Goal: Task Accomplishment & Management: Complete application form

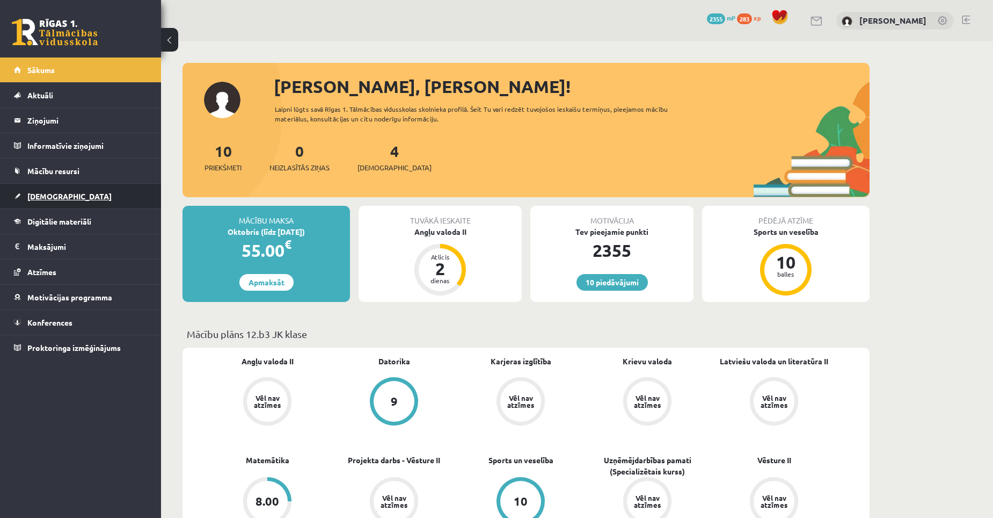
click at [53, 198] on span "[DEMOGRAPHIC_DATA]" at bounding box center [69, 196] width 84 height 10
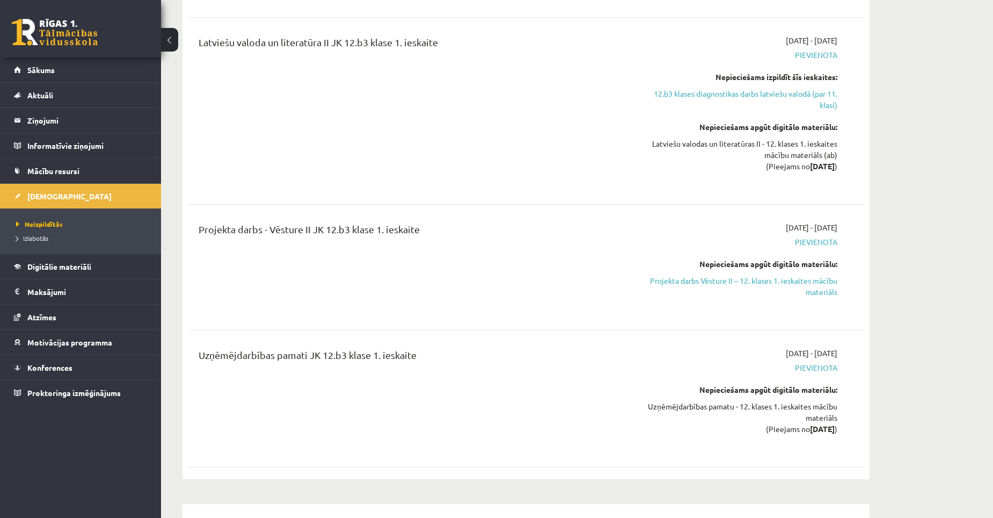
scroll to position [966, 0]
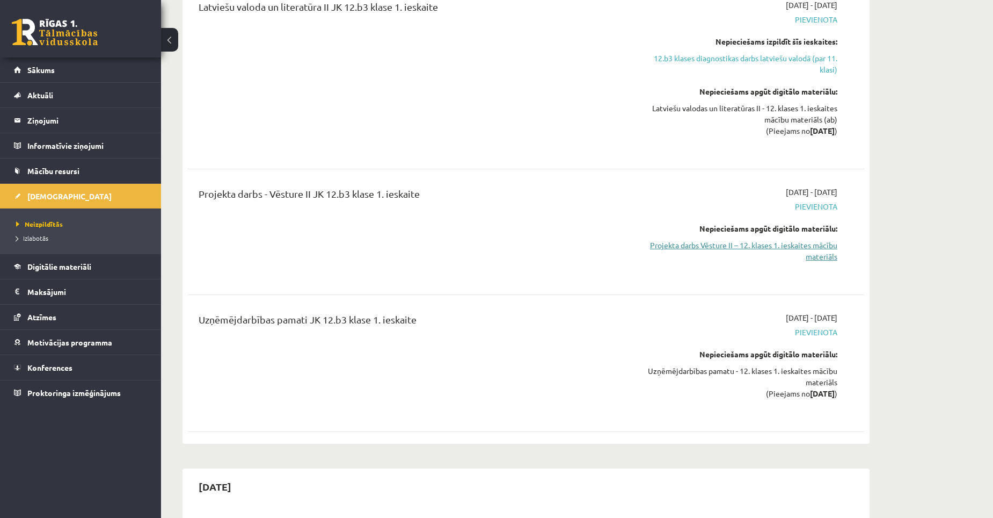
click at [746, 243] on link "Projekta darbs Vēsture II – 12. klases 1. ieskaites mācību materiāls" at bounding box center [736, 250] width 202 height 23
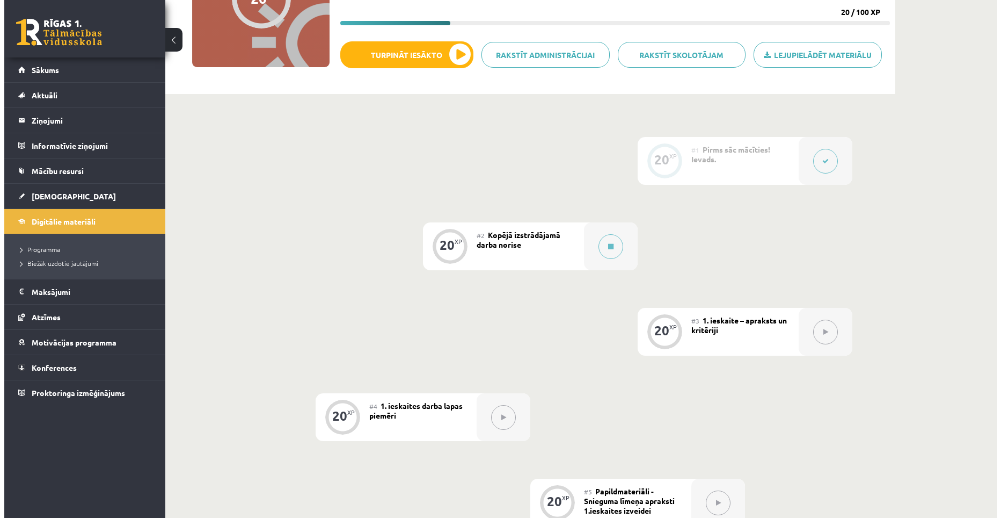
scroll to position [161, 0]
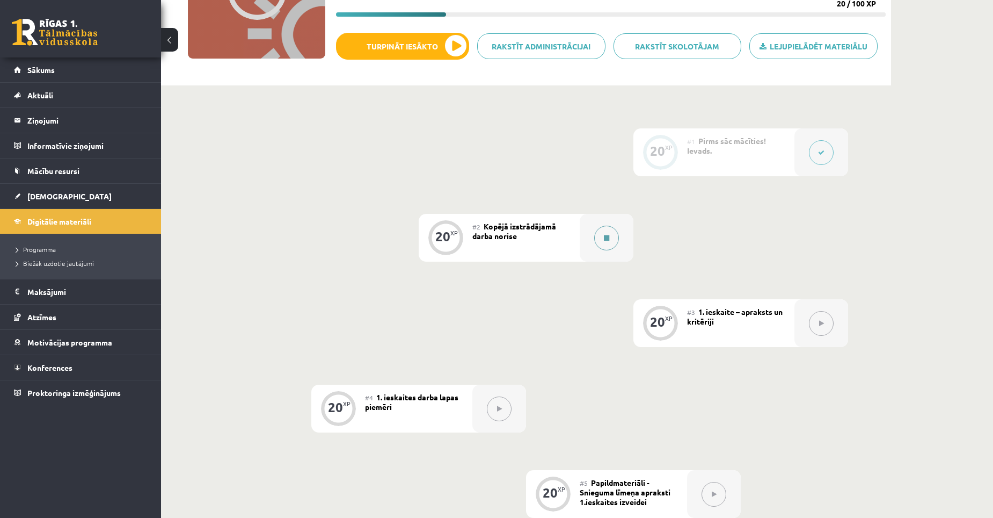
click at [606, 238] on icon at bounding box center [606, 238] width 5 height 6
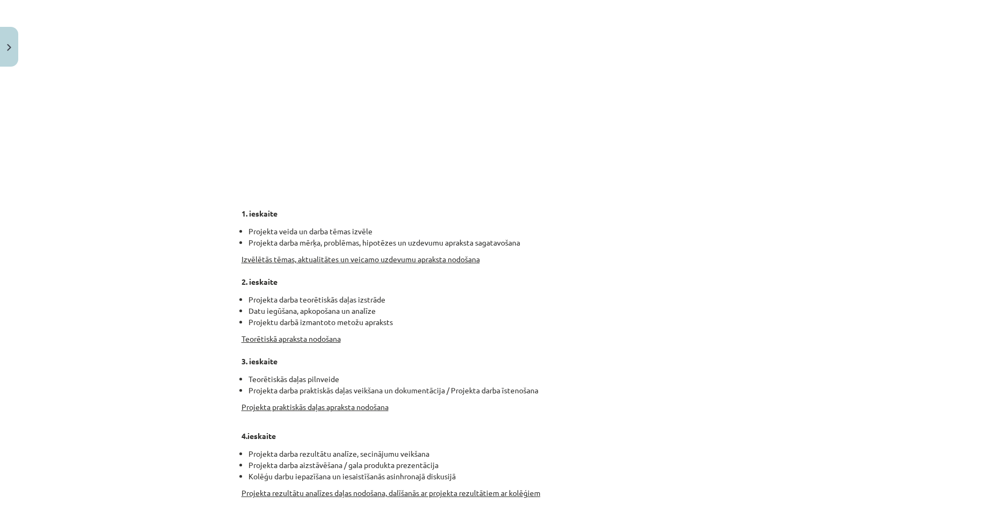
scroll to position [417, 0]
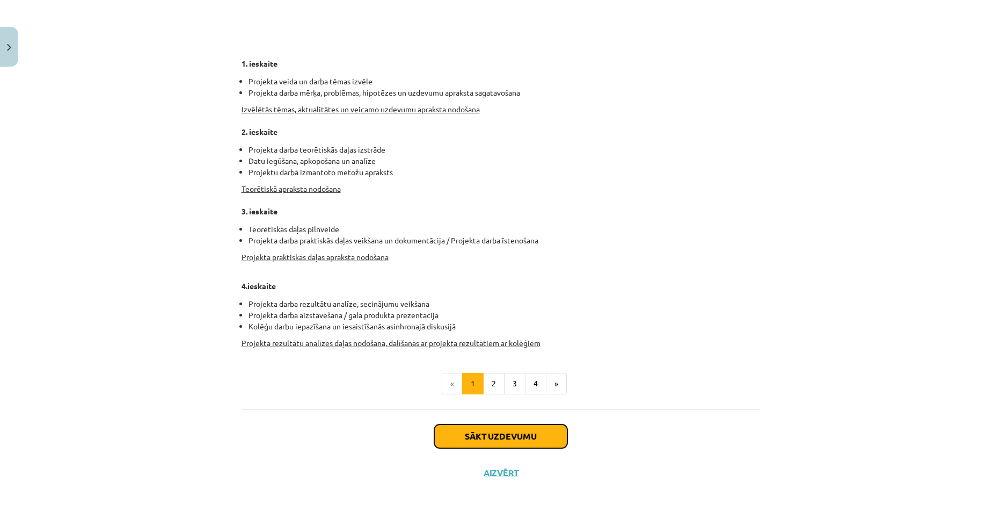
click at [512, 437] on button "Sākt uzdevumu" at bounding box center [500, 436] width 133 height 24
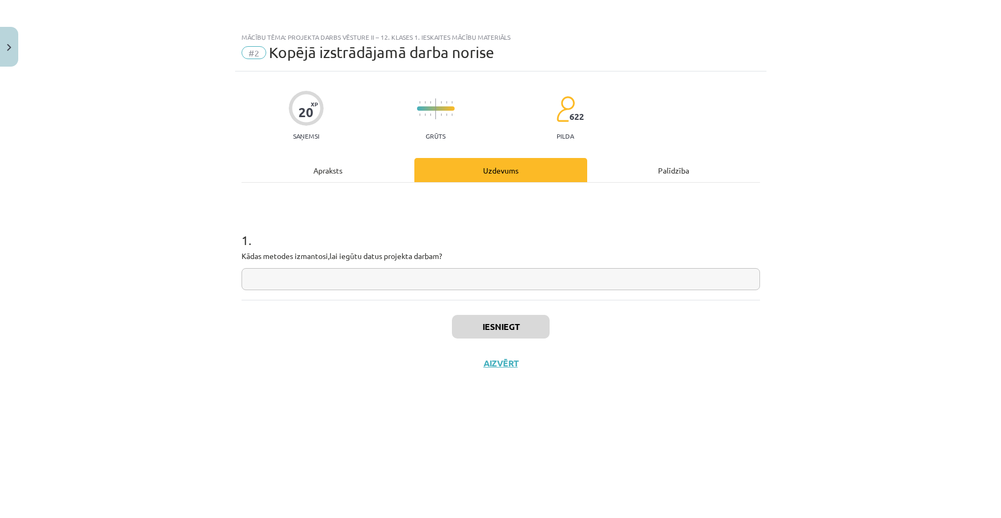
scroll to position [0, 0]
click at [498, 365] on button "Aizvērt" at bounding box center [501, 363] width 41 height 11
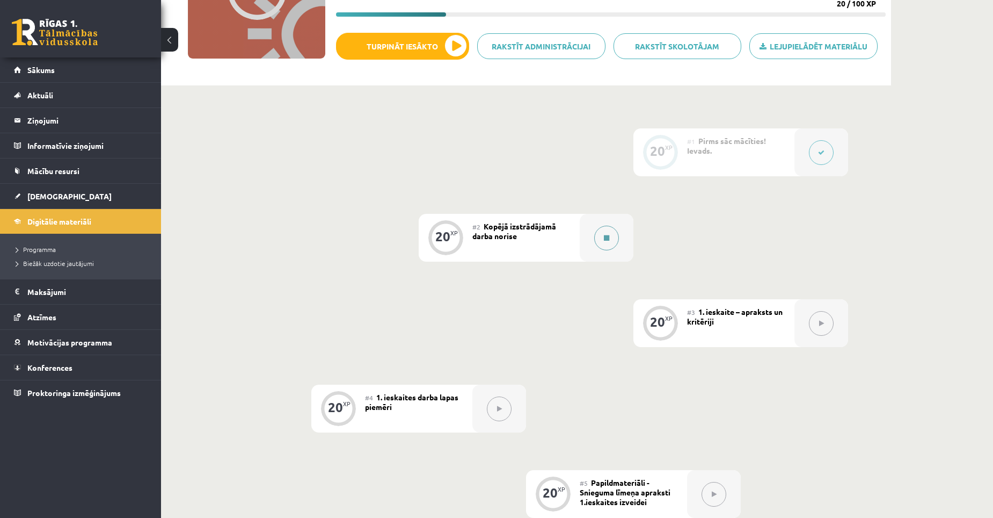
click at [606, 236] on icon at bounding box center [606, 238] width 5 height 6
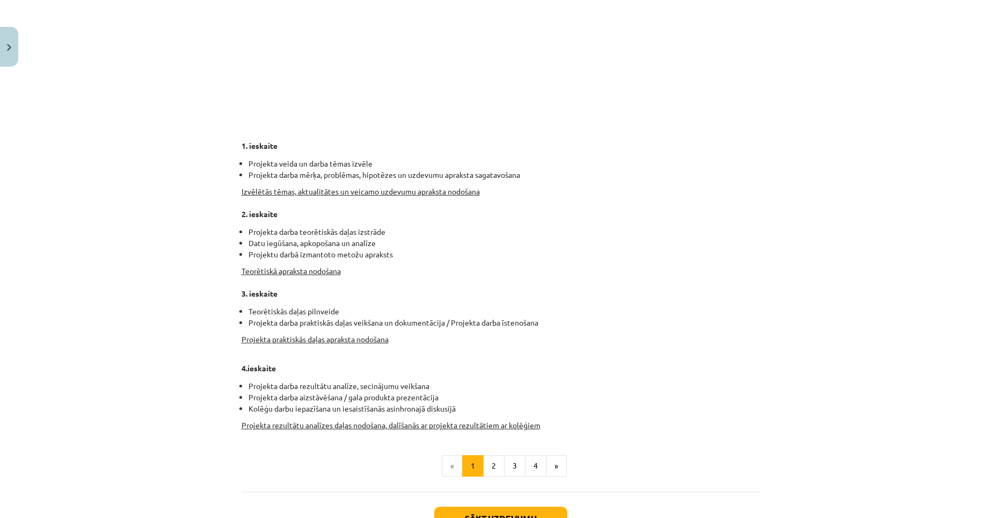
scroll to position [417, 0]
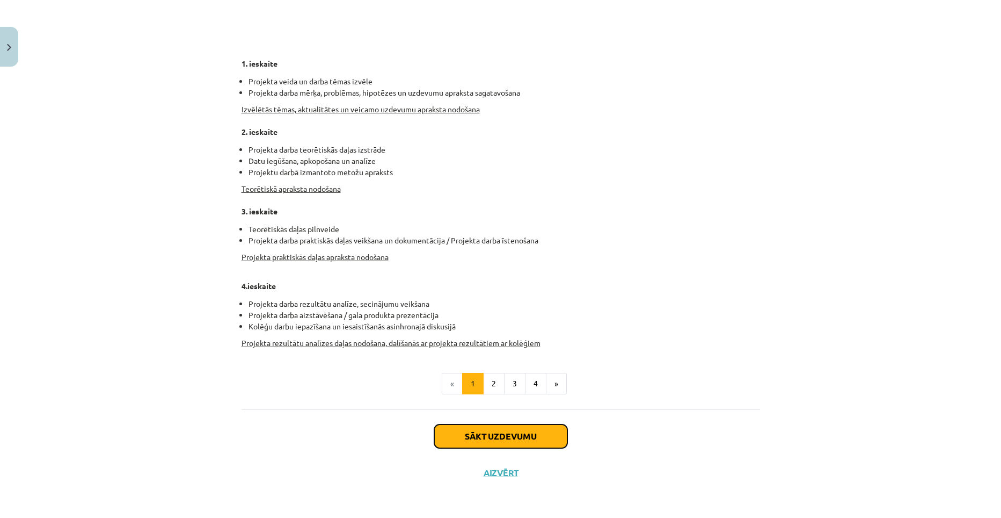
click at [505, 443] on button "Sākt uzdevumu" at bounding box center [500, 436] width 133 height 24
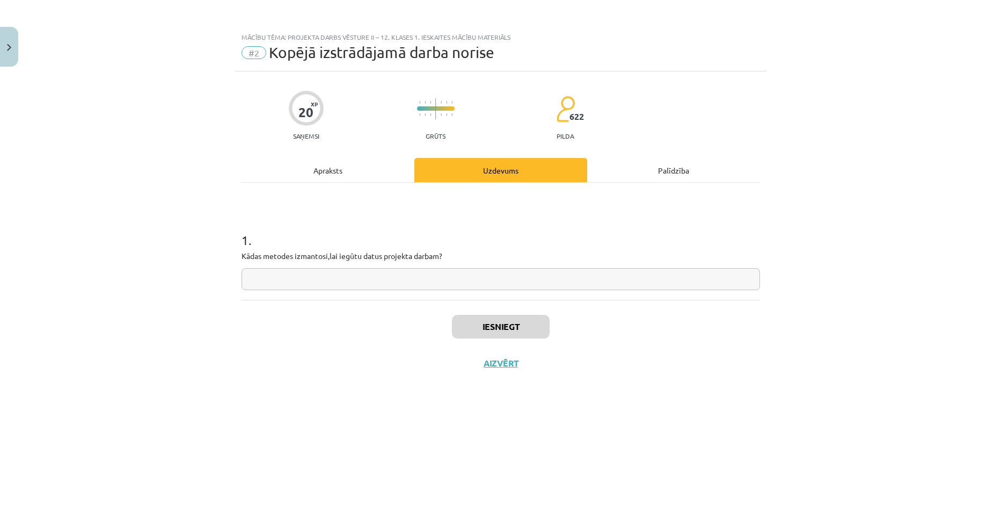
scroll to position [0, 0]
click at [261, 278] on input "text" at bounding box center [501, 279] width 519 height 22
paste input "**********"
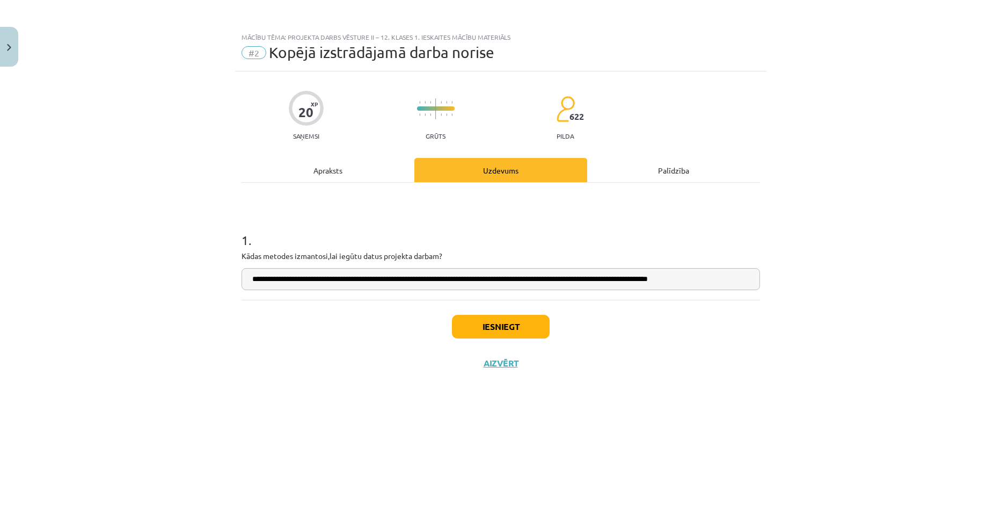
type input "**********"
click at [499, 330] on button "Iesniegt" at bounding box center [501, 327] width 98 height 24
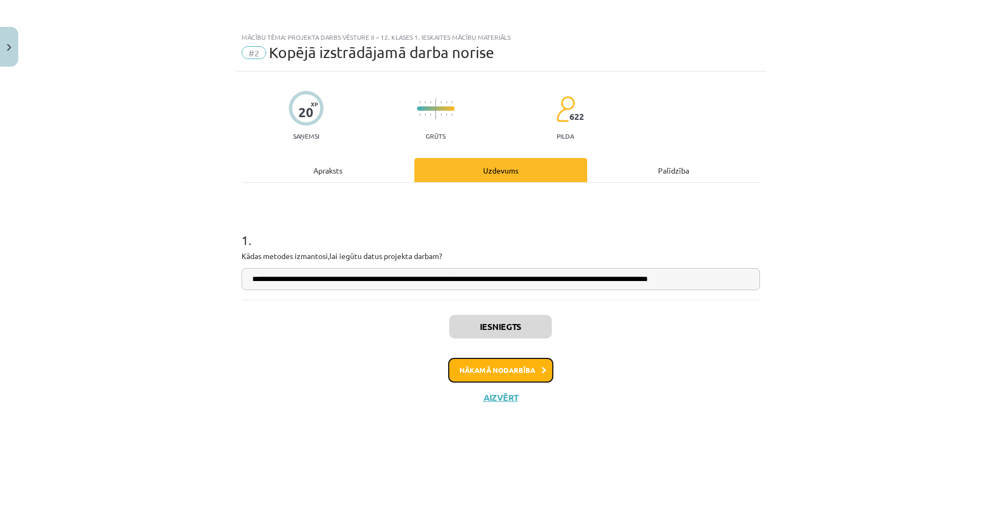
click at [525, 374] on button "Nākamā nodarbība" at bounding box center [500, 370] width 105 height 25
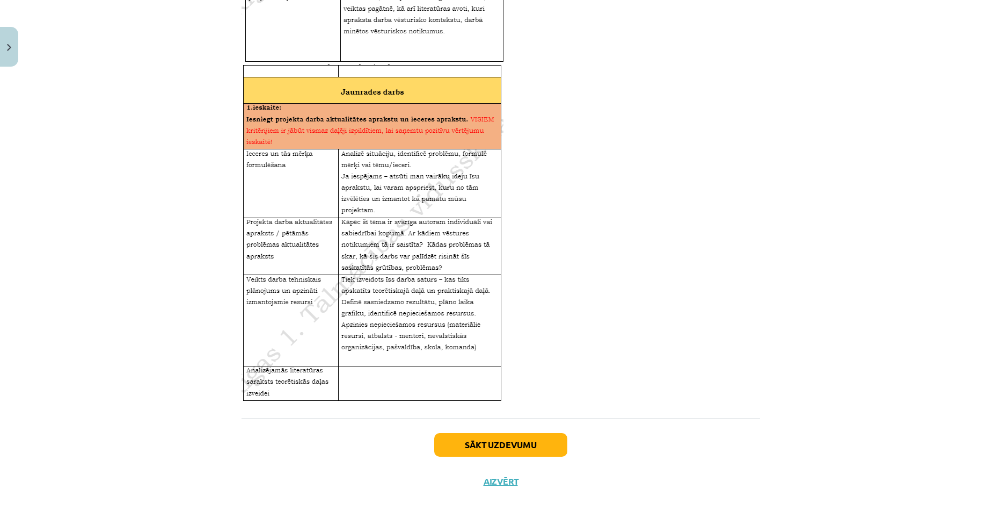
scroll to position [1204, 0]
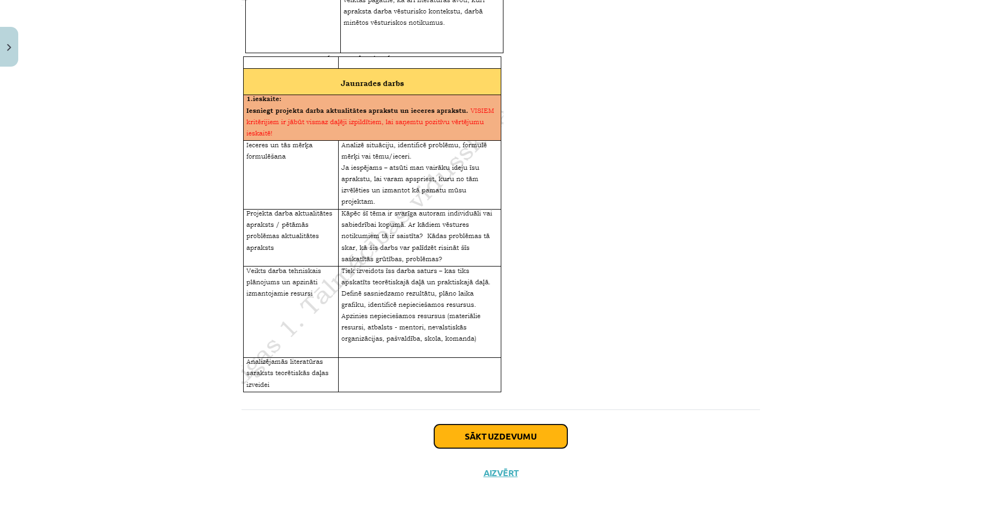
click at [501, 433] on button "Sākt uzdevumu" at bounding box center [500, 436] width 133 height 24
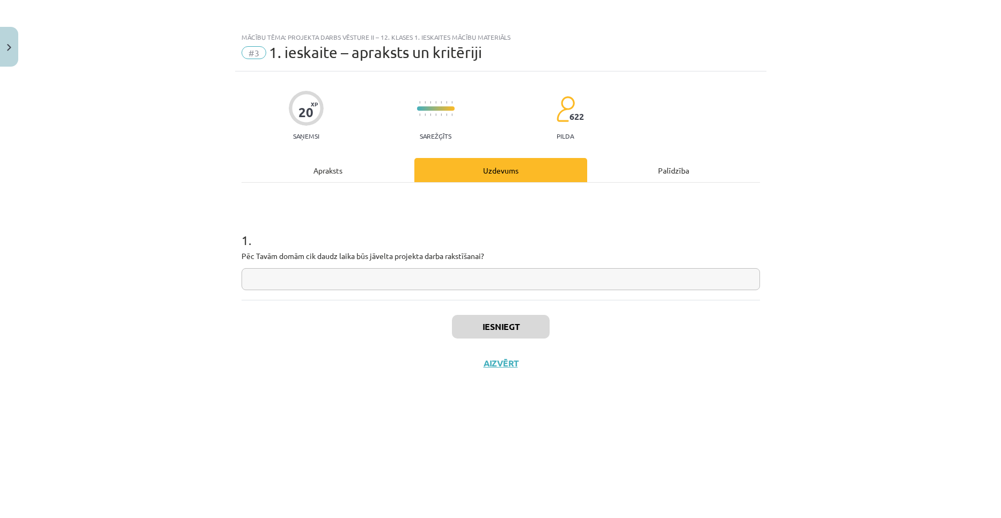
scroll to position [0, 0]
click at [496, 366] on button "Aizvērt" at bounding box center [501, 363] width 41 height 11
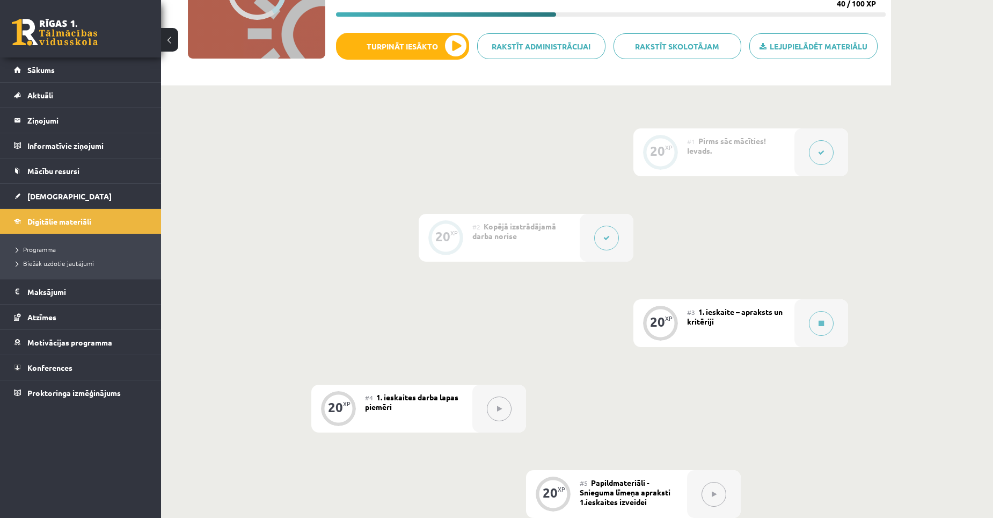
click at [236, 425] on div "20 XP #1 Pirms sāc mācīties! Ievads. 20 XP #2 Kopējā izstrādājamā darba norise …" at bounding box center [526, 322] width 644 height 389
click at [825, 328] on button at bounding box center [821, 323] width 25 height 25
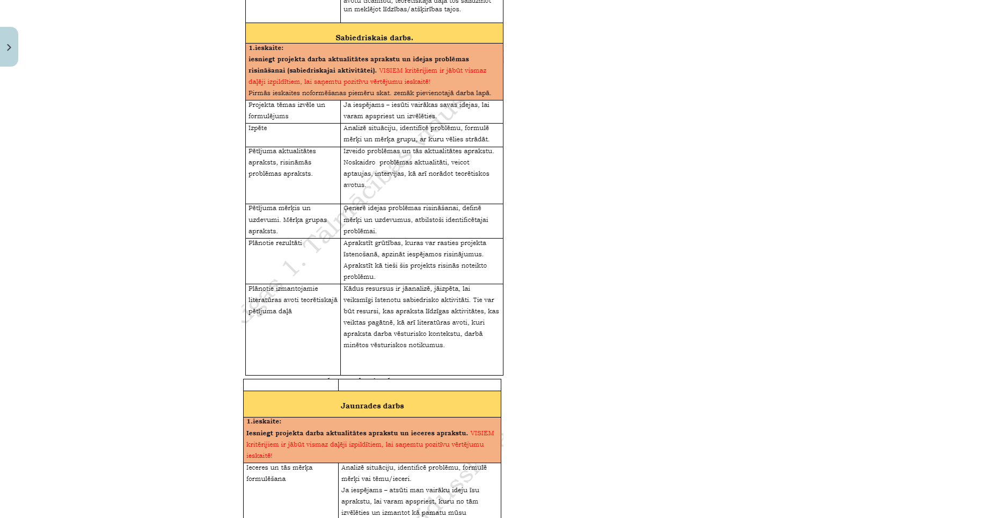
scroll to position [1150, 0]
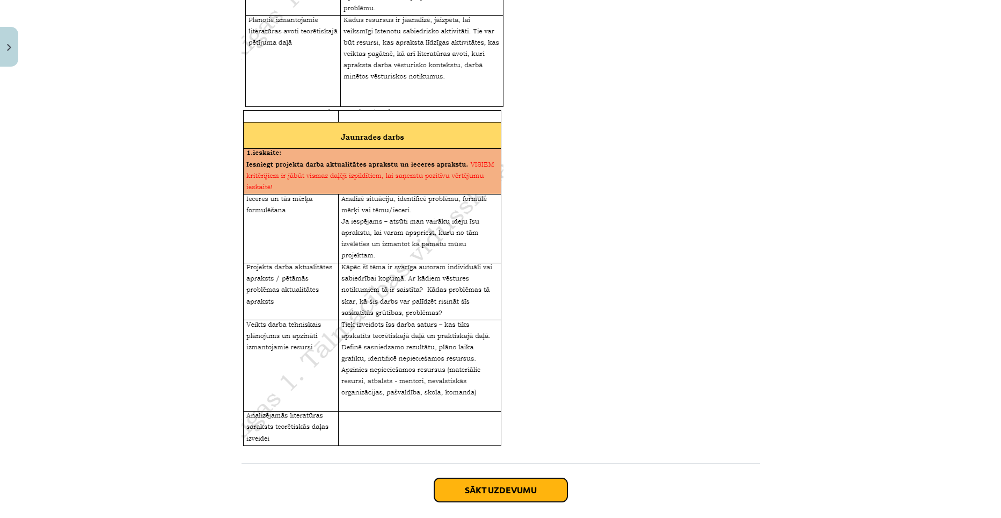
click at [478, 490] on button "Sākt uzdevumu" at bounding box center [500, 490] width 133 height 24
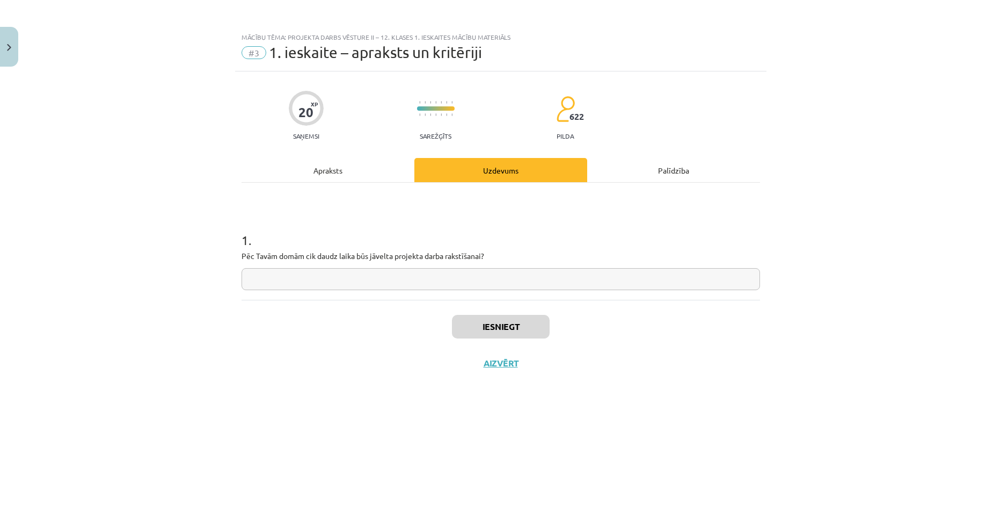
click at [292, 278] on input "text" at bounding box center [501, 279] width 519 height 22
type input "**********"
click at [513, 322] on button "Iesniegt" at bounding box center [501, 327] width 98 height 24
click at [499, 372] on button "Nākamā nodarbība" at bounding box center [500, 370] width 105 height 25
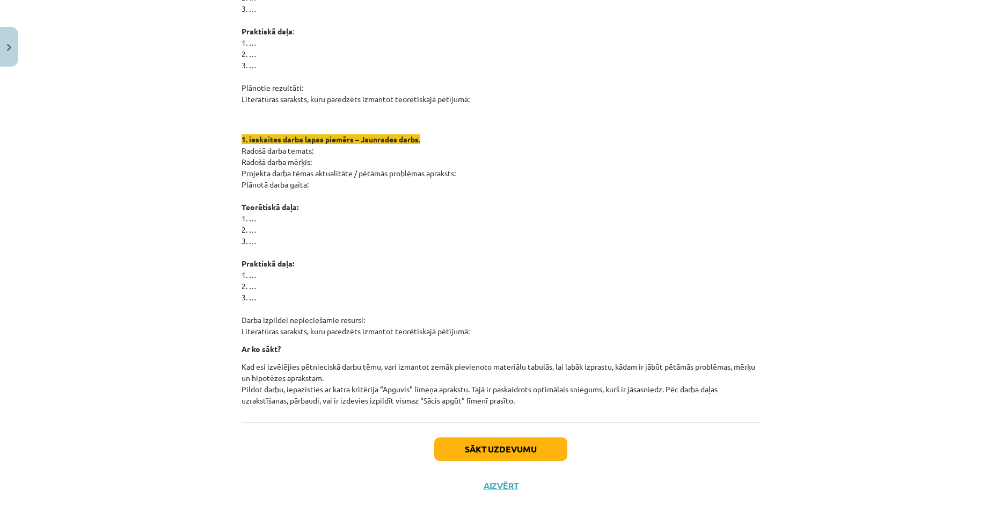
scroll to position [537, 0]
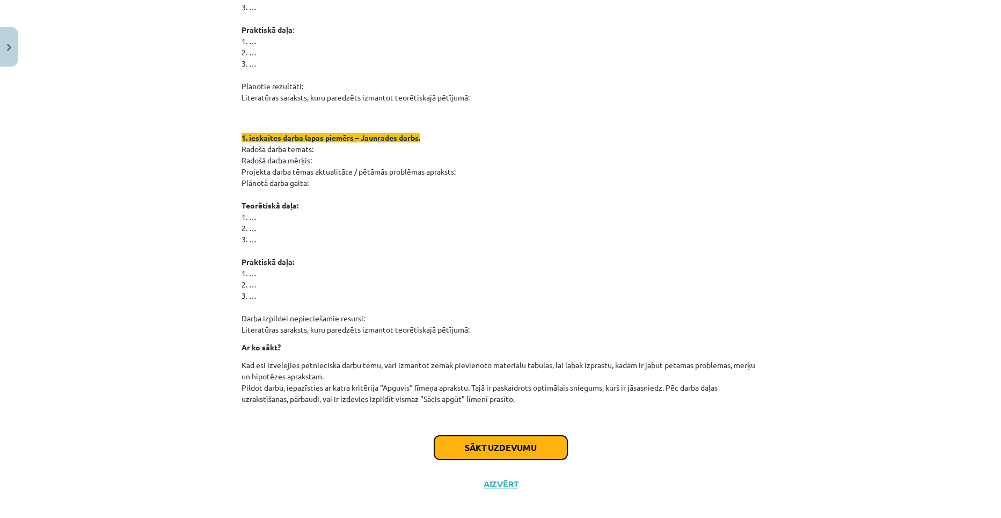
click at [511, 450] on button "Sākt uzdevumu" at bounding box center [500, 447] width 133 height 24
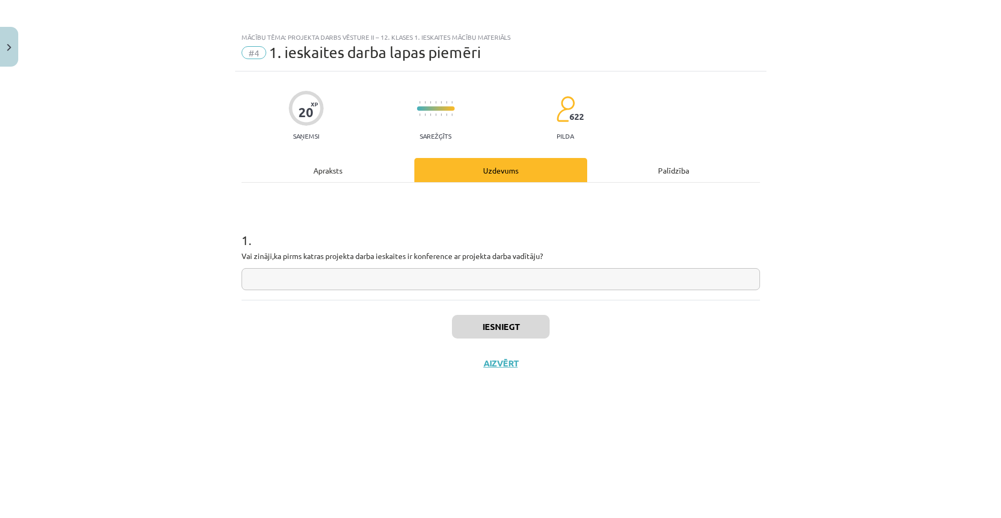
scroll to position [0, 0]
click at [306, 277] on input "text" at bounding box center [501, 279] width 519 height 22
type input "**"
click at [501, 333] on button "Iesniegt" at bounding box center [501, 327] width 98 height 24
click at [491, 373] on button "Nākamā nodarbība" at bounding box center [500, 370] width 105 height 25
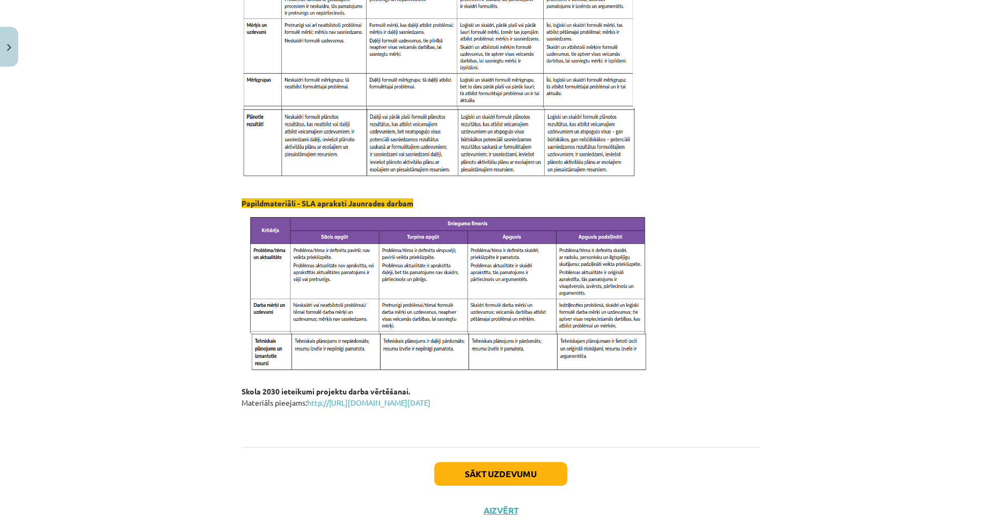
scroll to position [1002, 0]
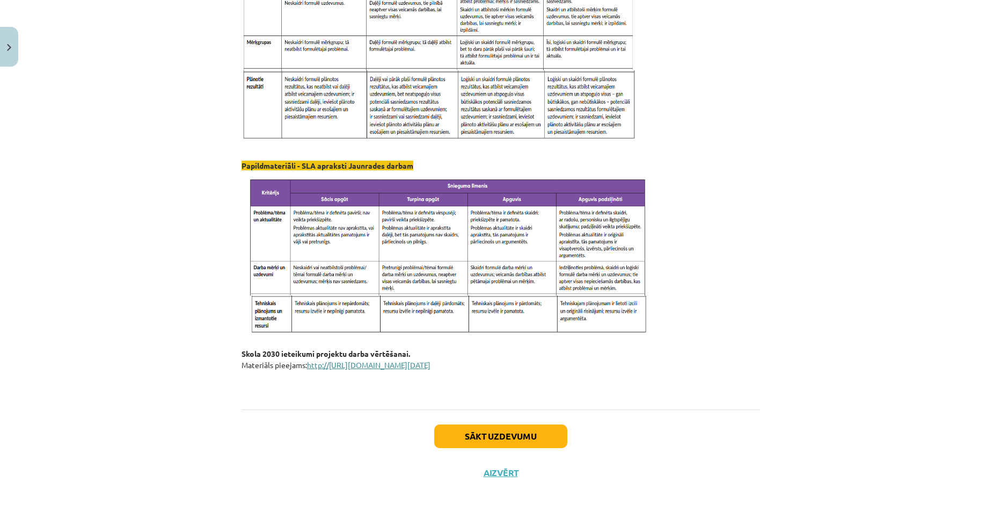
click at [431, 367] on link "http://[URL][DOMAIN_NAME][DATE]" at bounding box center [368, 365] width 123 height 10
click at [503, 438] on button "Sākt uzdevumu" at bounding box center [500, 436] width 133 height 24
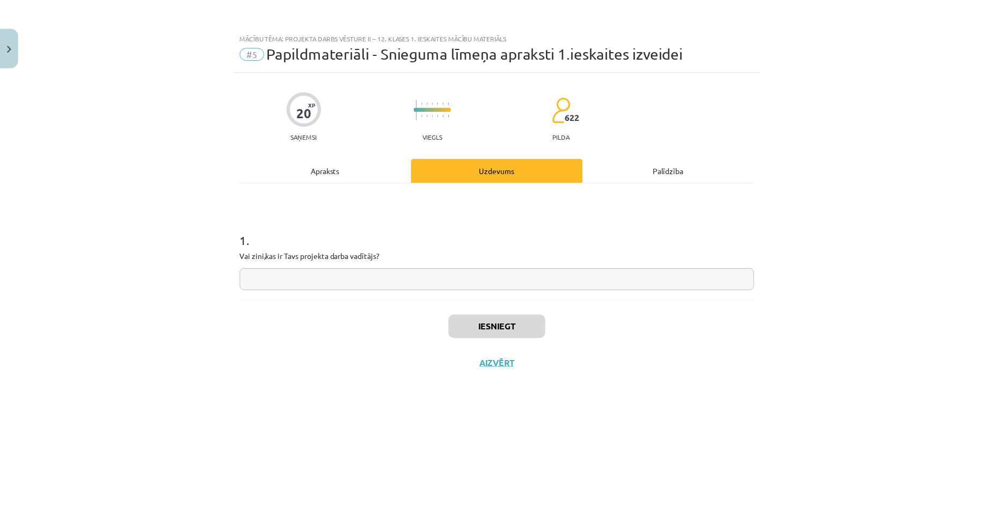
scroll to position [0, 0]
click at [492, 366] on button "Aizvērt" at bounding box center [501, 363] width 41 height 11
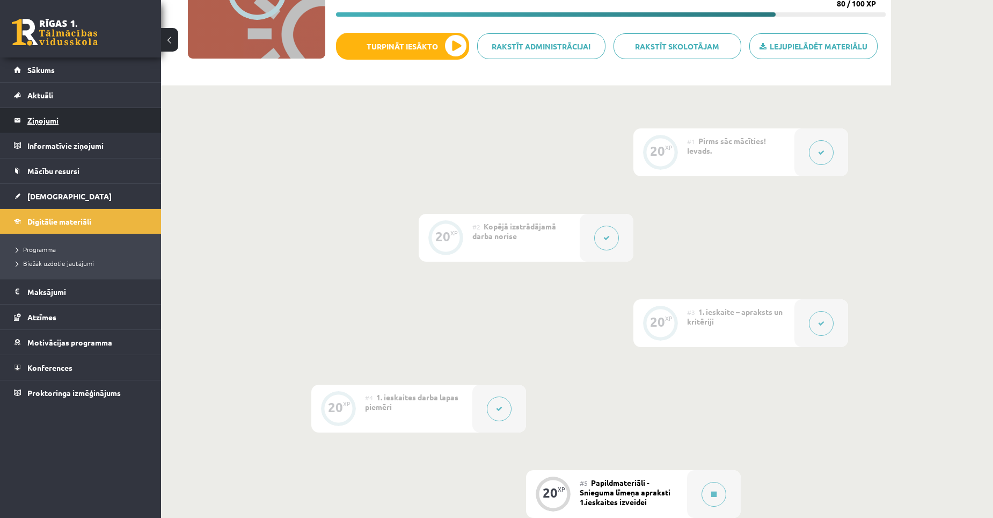
click at [43, 119] on legend "Ziņojumi 0" at bounding box center [87, 120] width 120 height 25
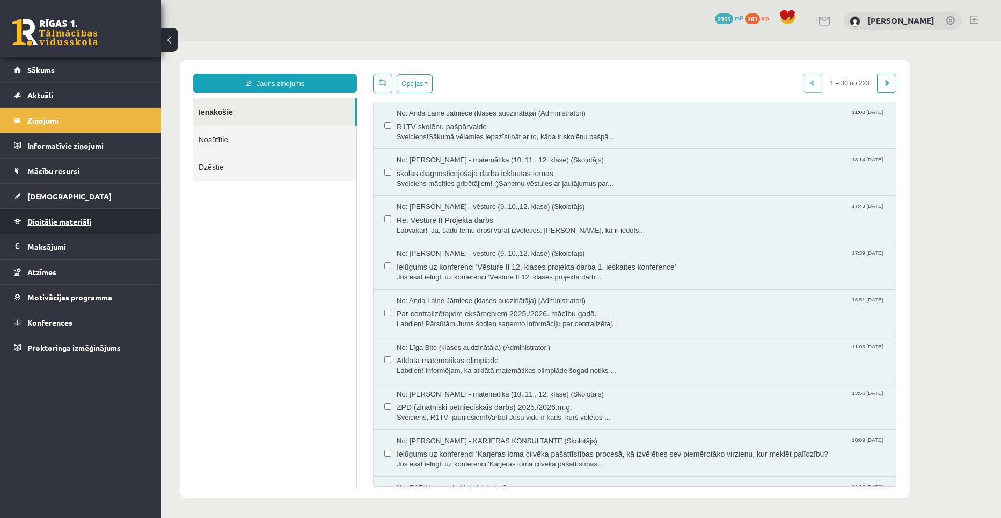
click at [52, 222] on span "Digitālie materiāli" at bounding box center [59, 221] width 64 height 10
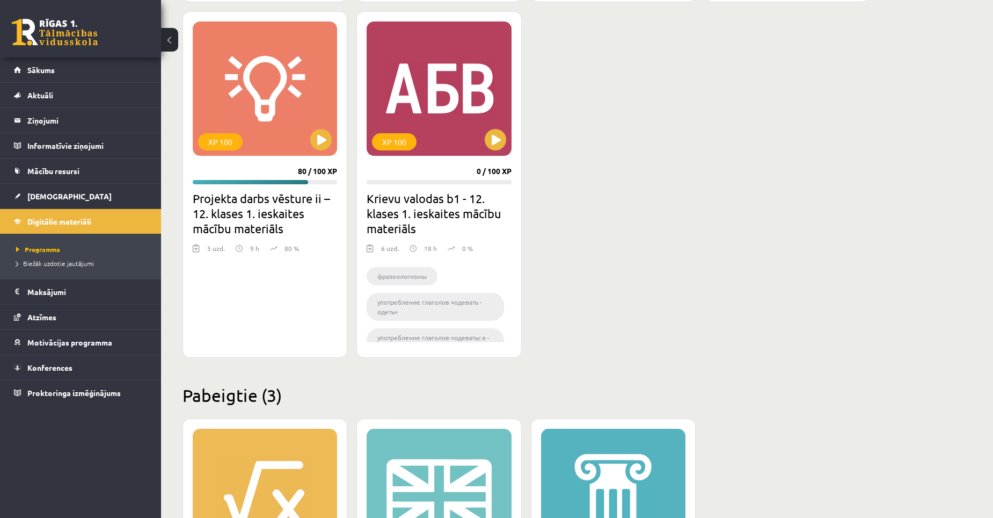
scroll to position [922, 0]
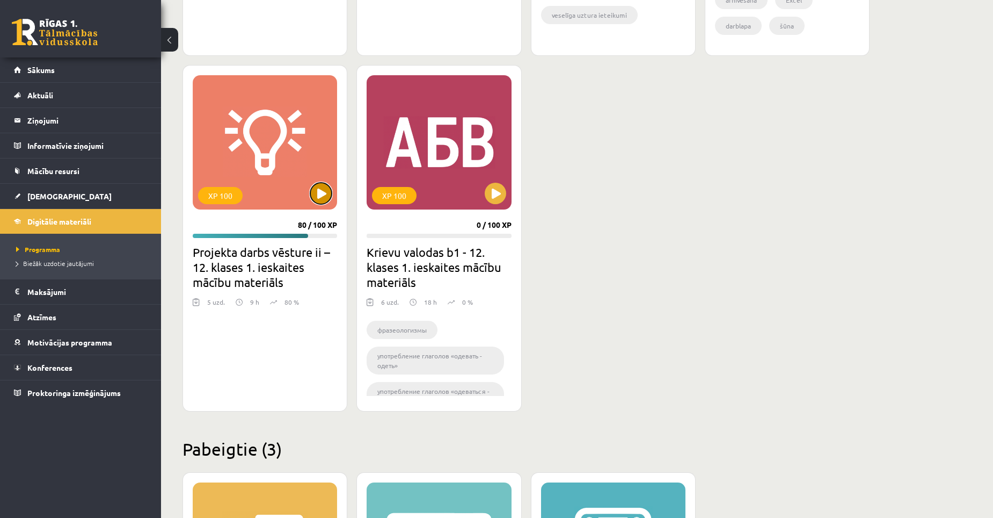
click at [319, 191] on button at bounding box center [320, 193] width 21 height 21
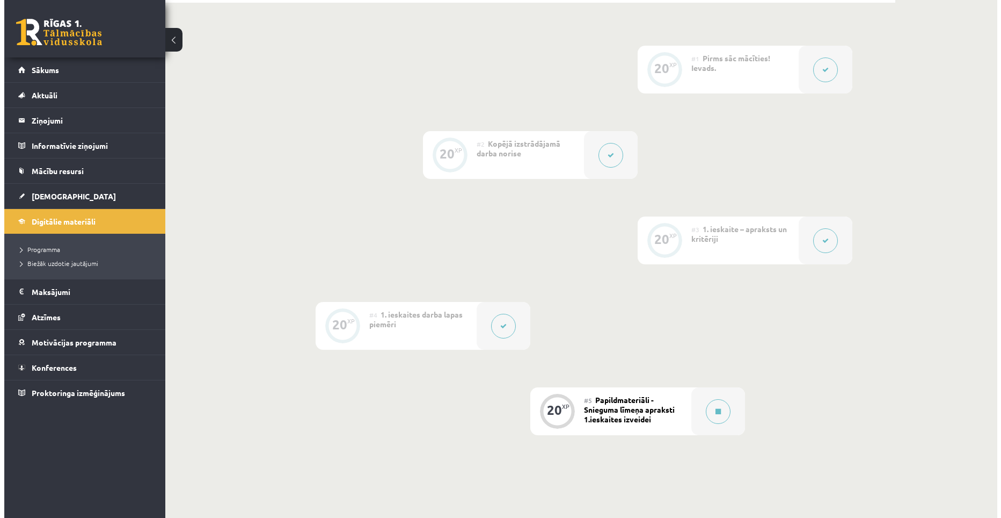
scroll to position [268, 0]
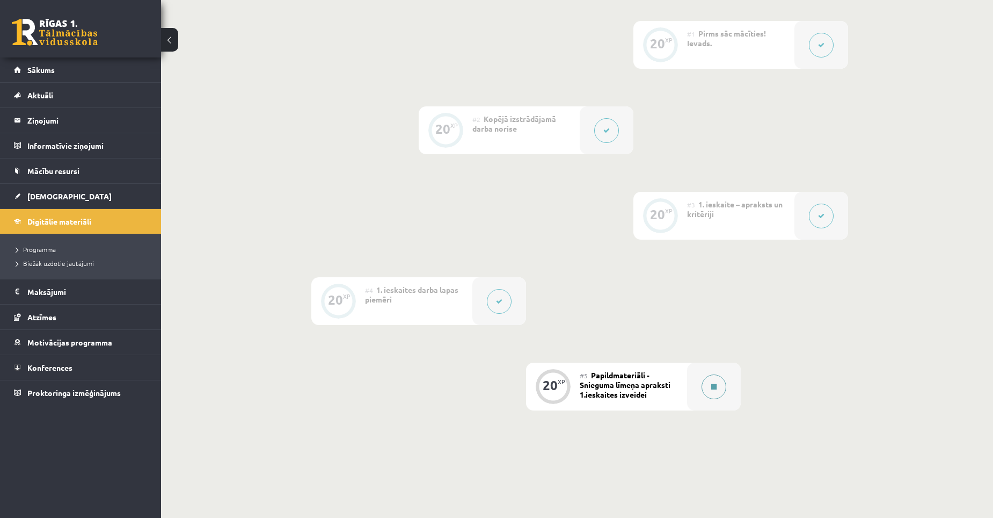
click at [710, 382] on button at bounding box center [714, 386] width 25 height 25
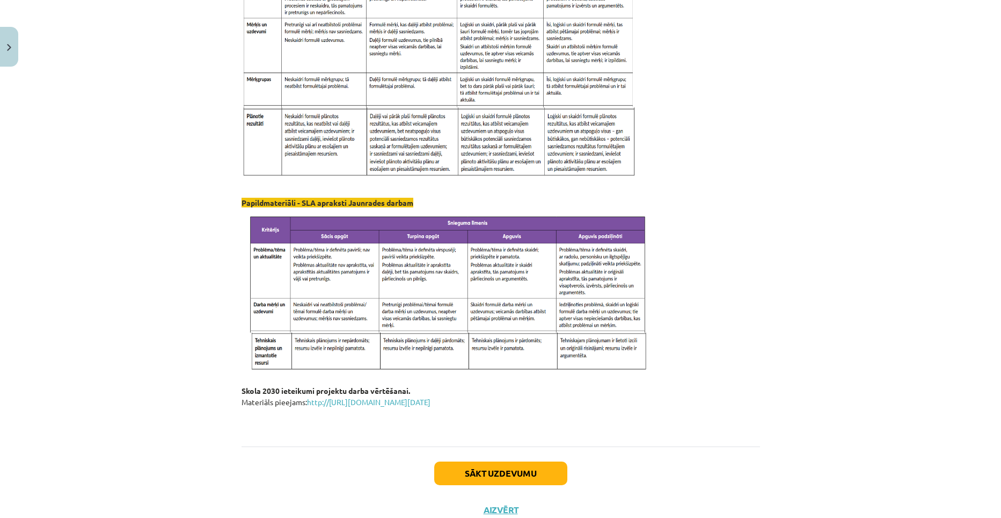
scroll to position [1002, 0]
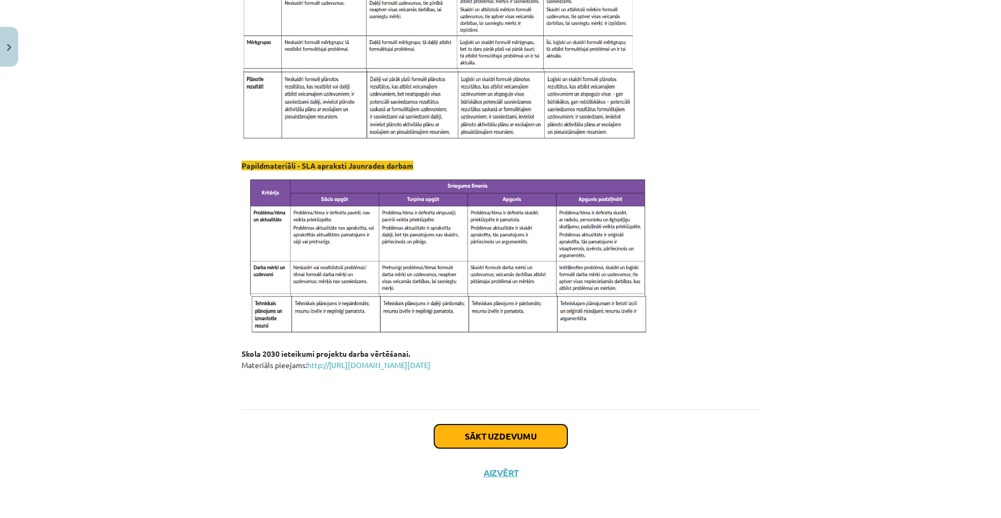
click at [483, 433] on button "Sākt uzdevumu" at bounding box center [500, 436] width 133 height 24
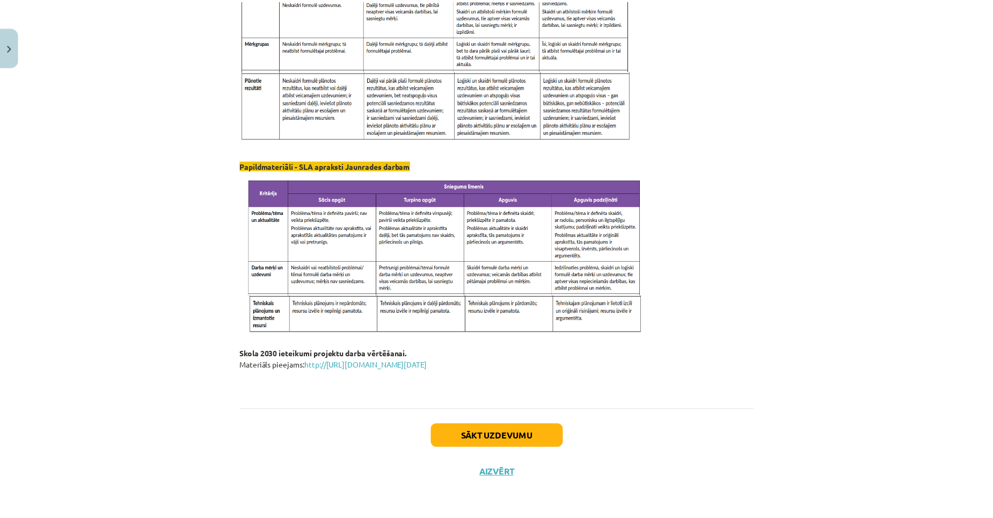
scroll to position [0, 0]
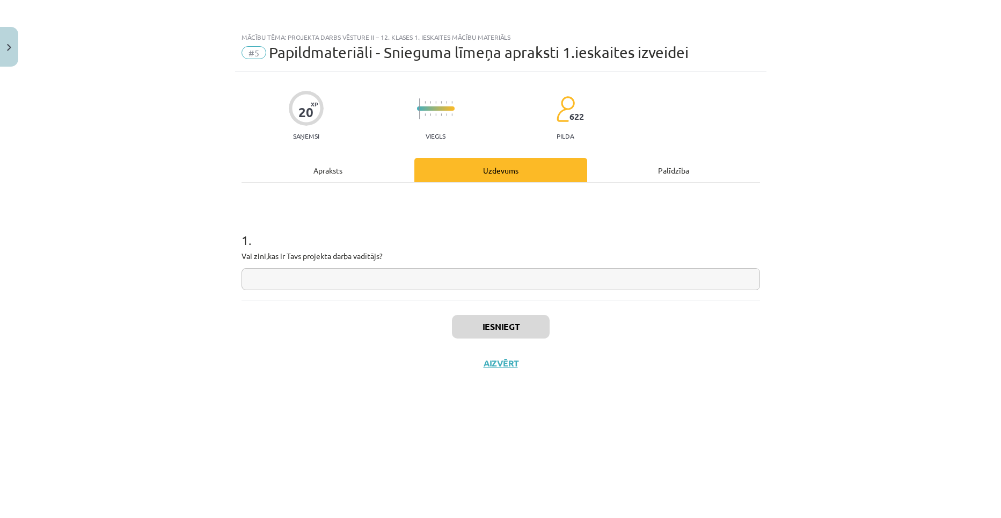
click at [295, 278] on input "text" at bounding box center [501, 279] width 519 height 22
type input "**********"
click at [492, 323] on button "Iesniegt" at bounding box center [501, 327] width 98 height 24
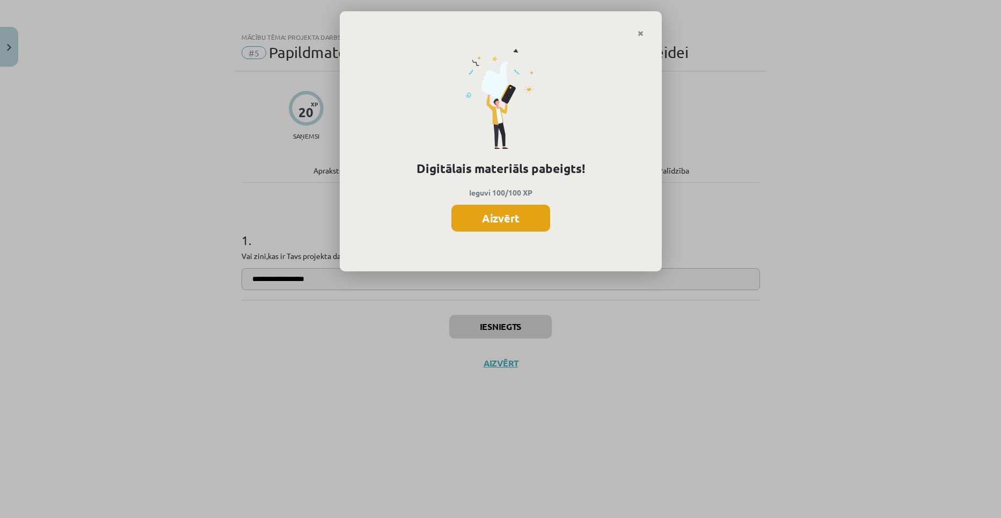
click at [515, 213] on button "Aizvērt" at bounding box center [501, 218] width 99 height 27
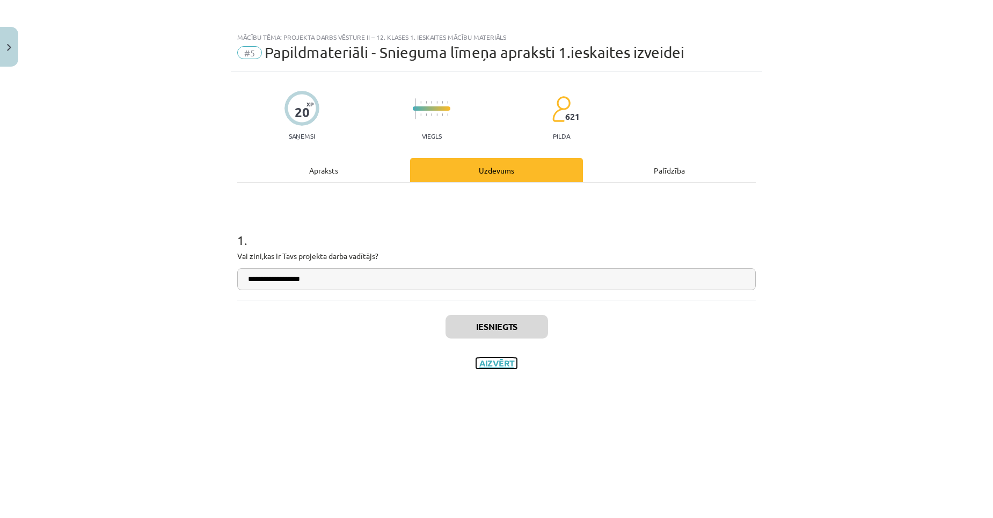
click at [499, 364] on button "Aizvērt" at bounding box center [496, 363] width 41 height 11
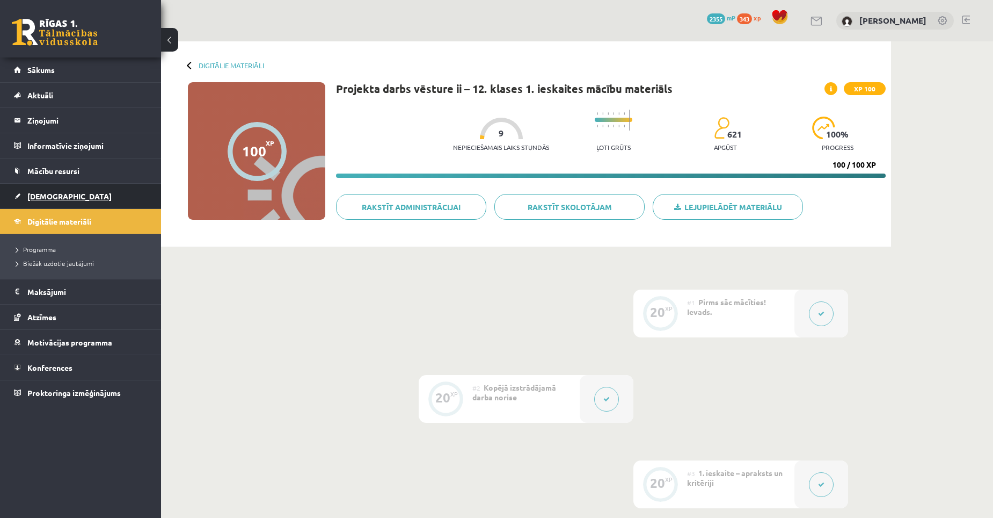
click at [46, 197] on span "[DEMOGRAPHIC_DATA]" at bounding box center [69, 196] width 84 height 10
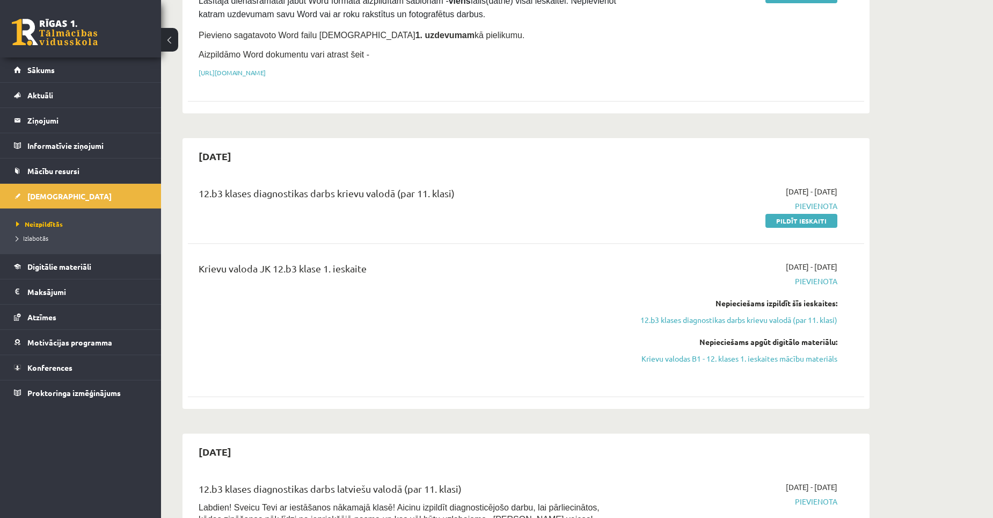
scroll to position [376, 0]
